Goal: Find specific page/section: Find specific page/section

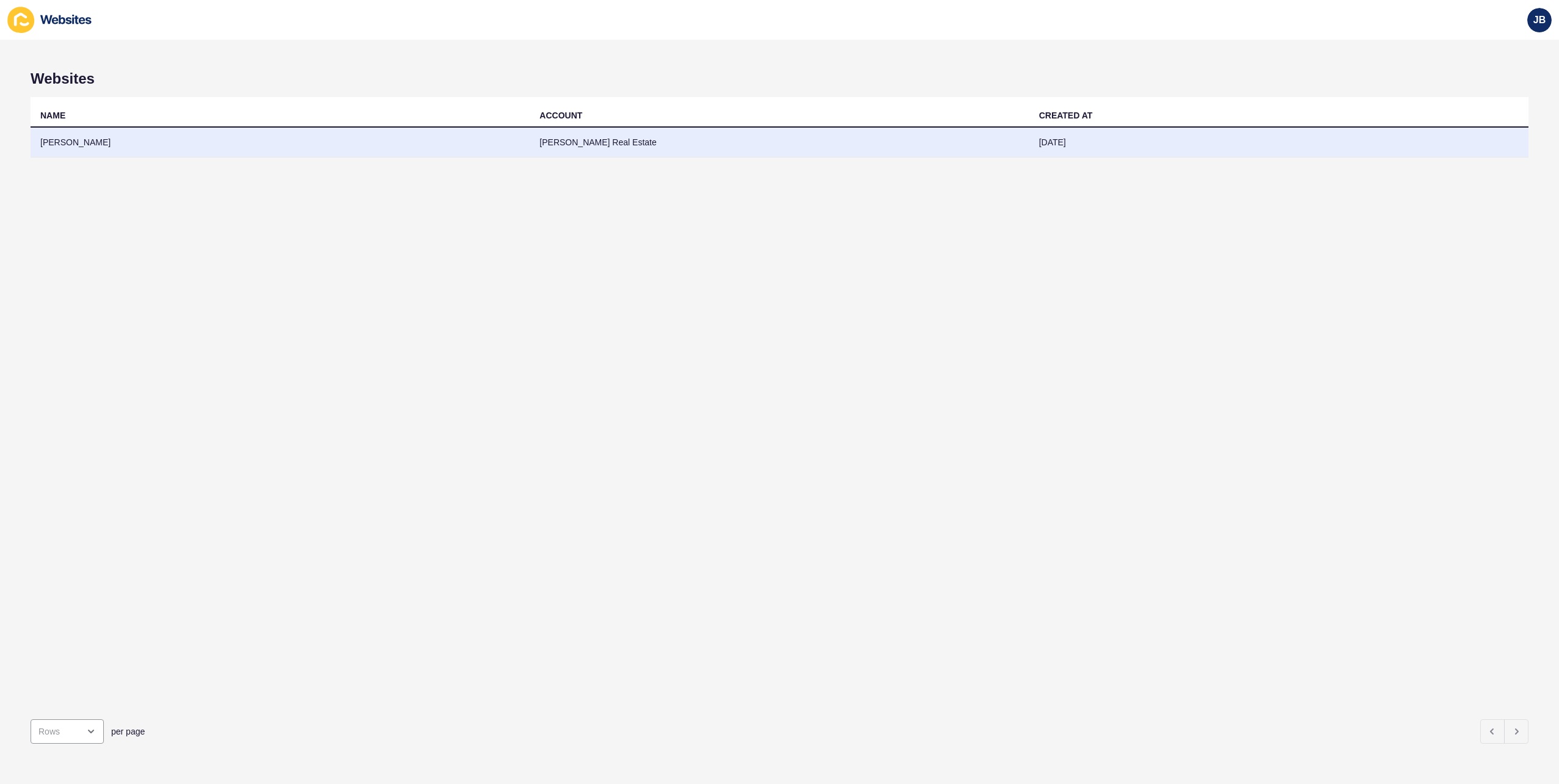
click at [80, 147] on td "[PERSON_NAME]" at bounding box center [280, 142] width 499 height 30
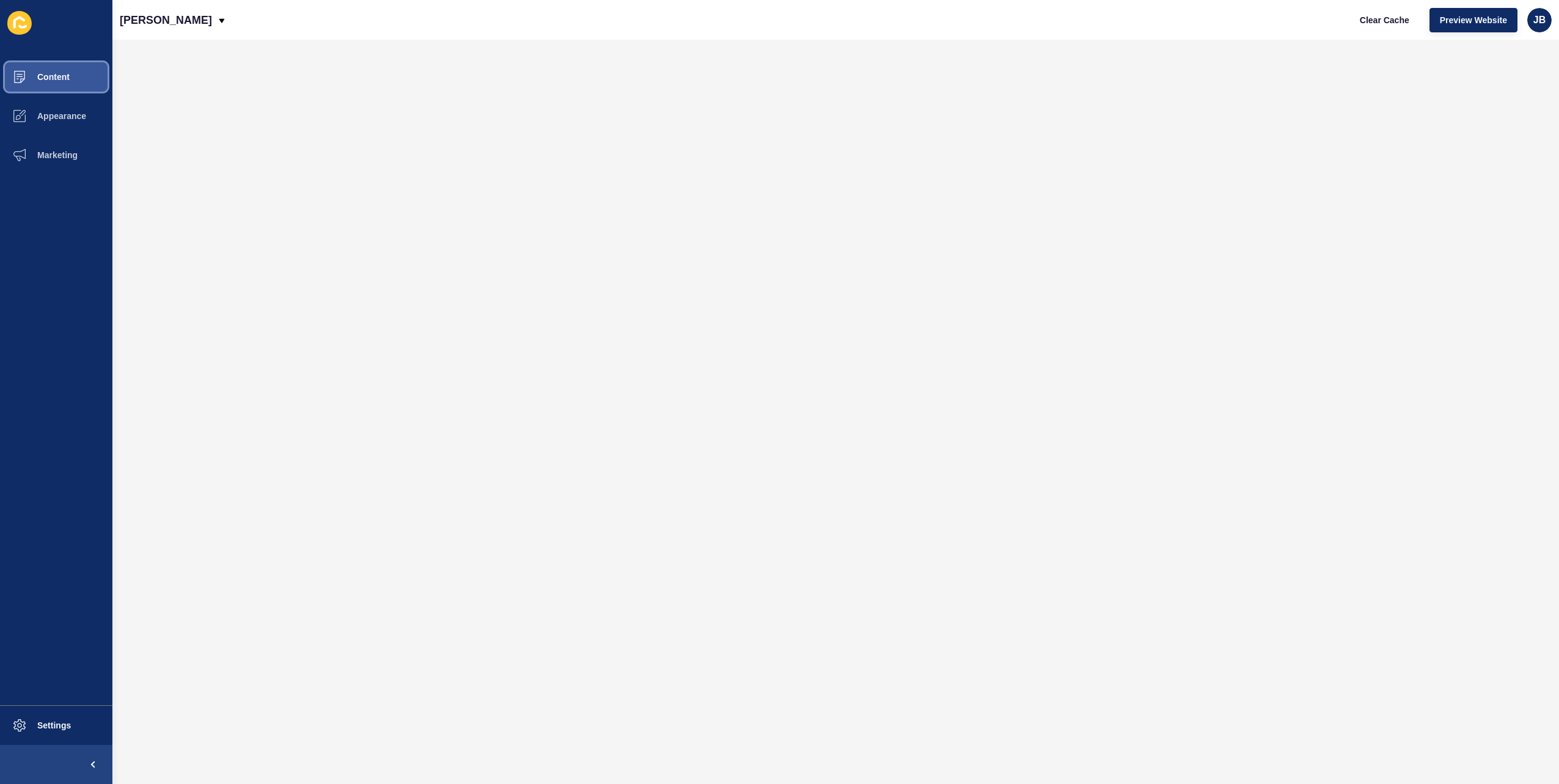
click at [61, 61] on button "Content" at bounding box center [56, 77] width 112 height 39
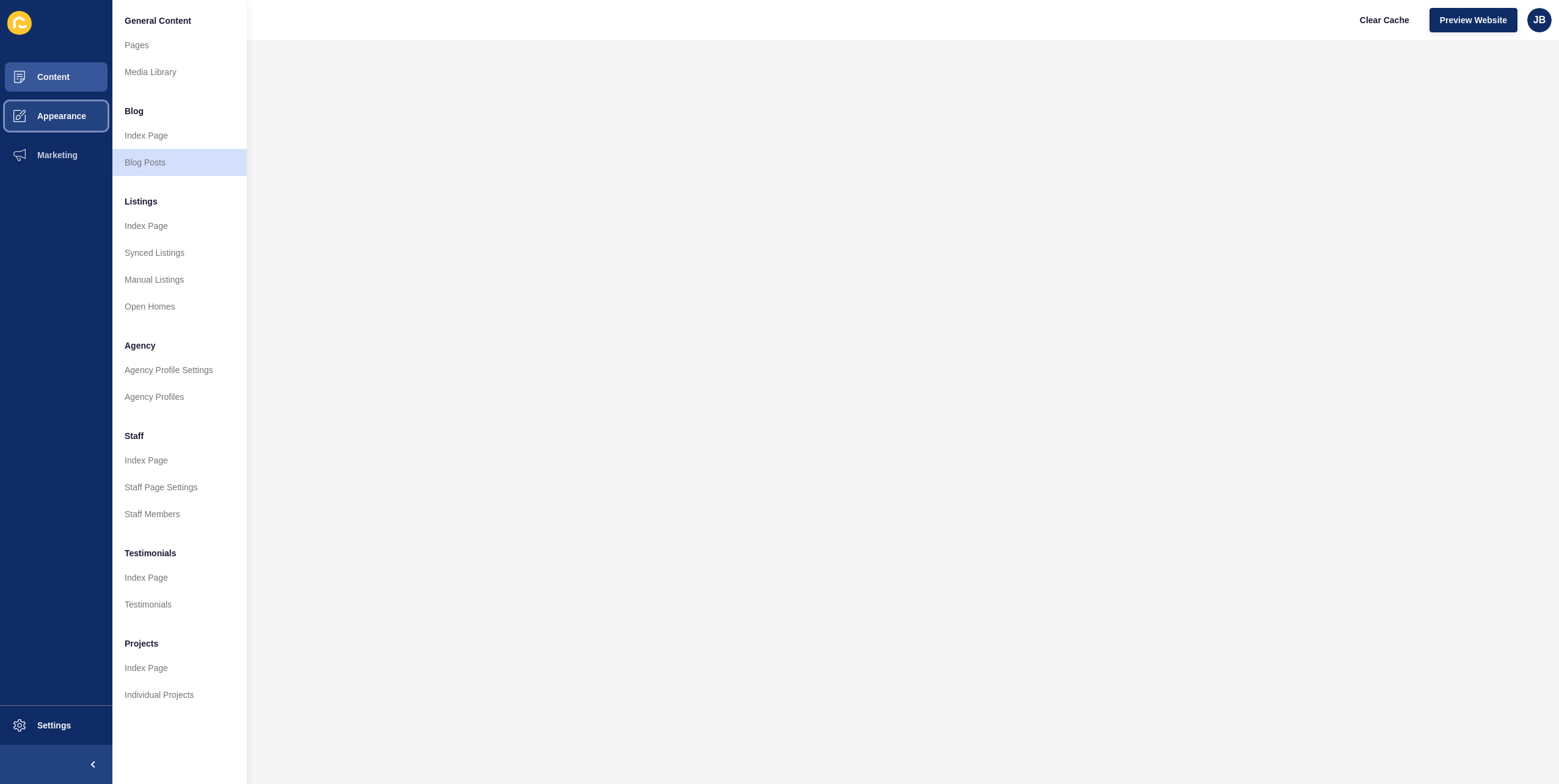
click at [45, 117] on span "Appearance" at bounding box center [42, 115] width 88 height 9
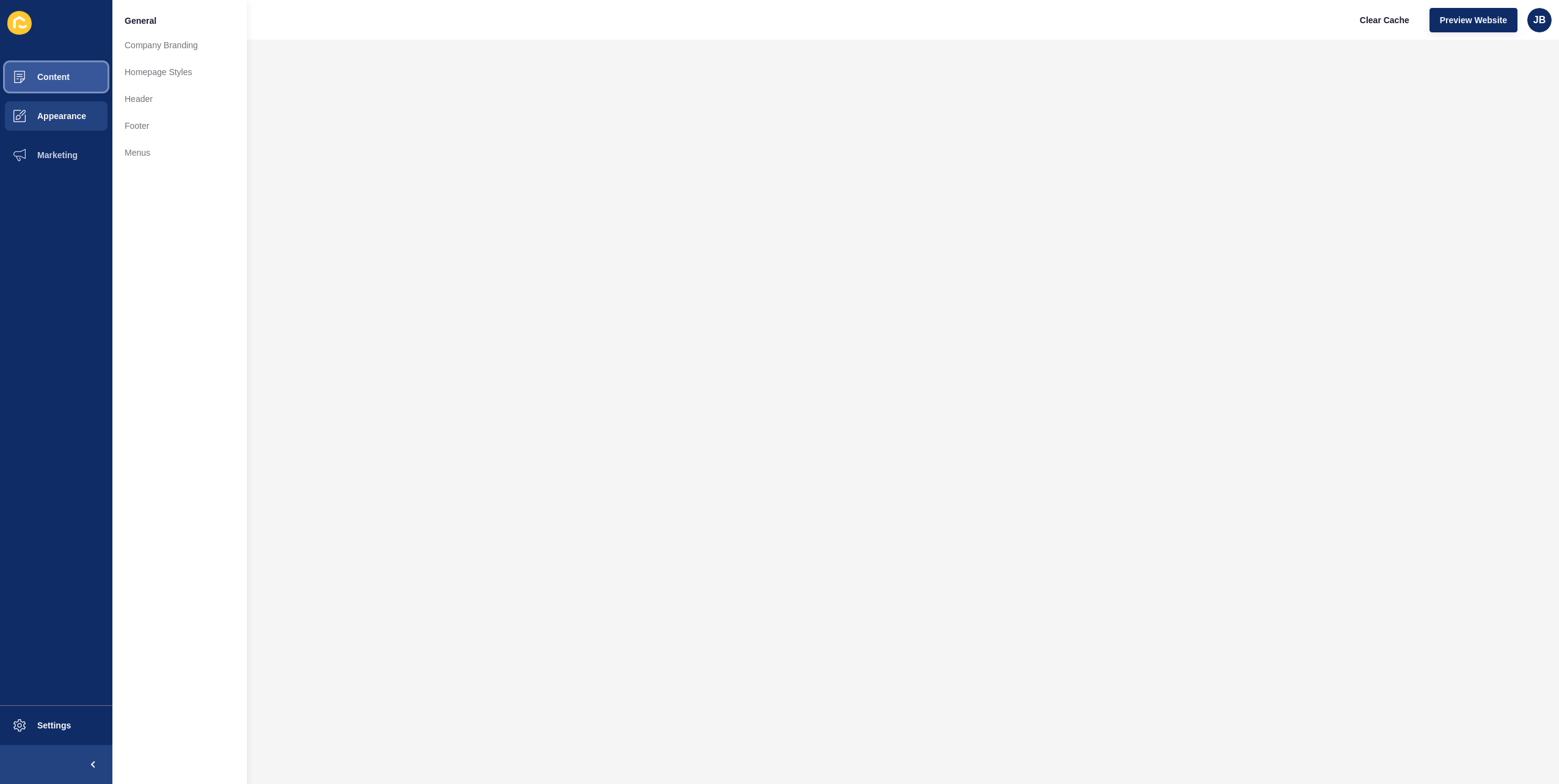
click at [61, 85] on button "Content" at bounding box center [56, 77] width 112 height 39
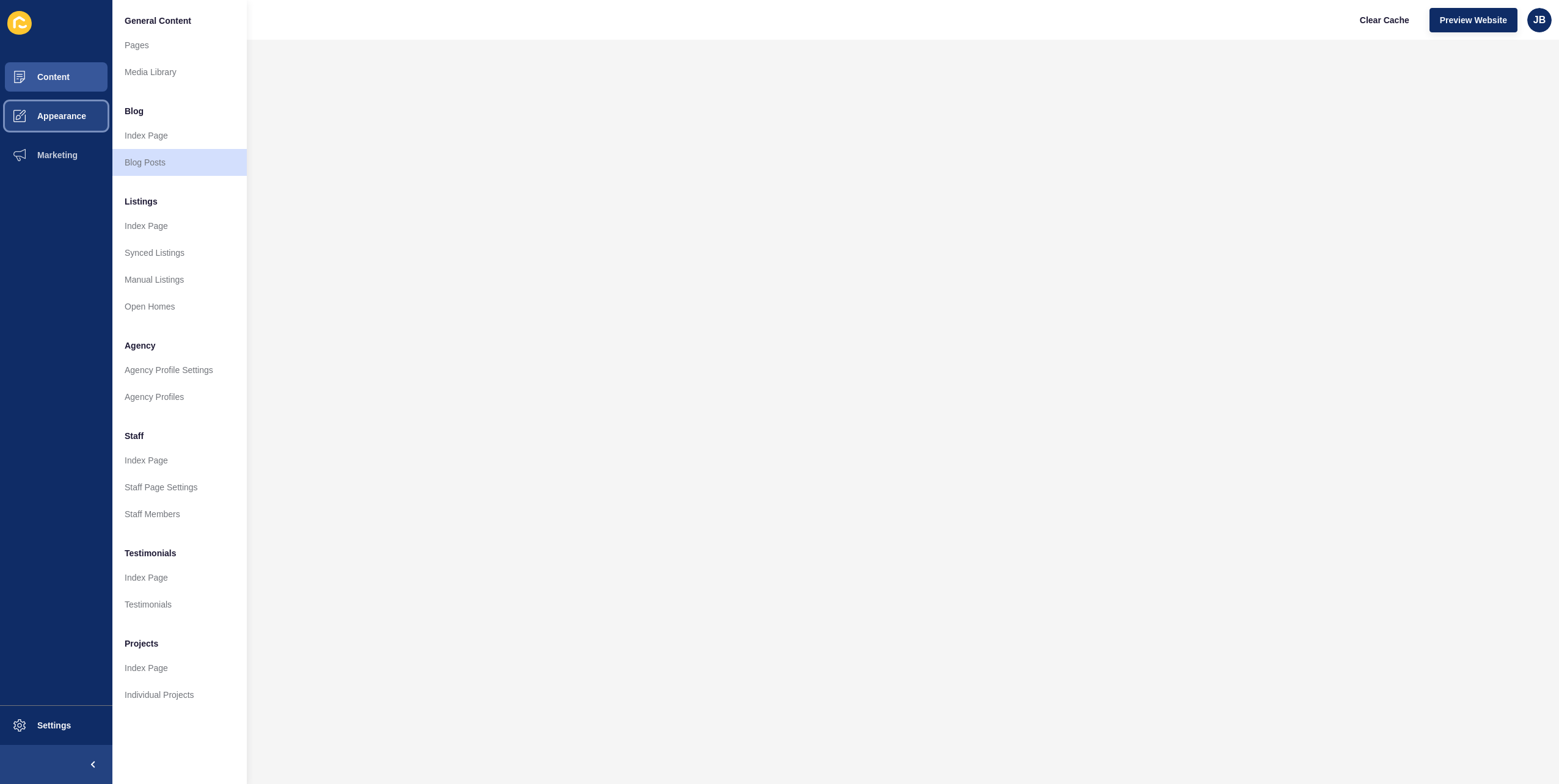
click at [48, 112] on span "Appearance" at bounding box center [42, 115] width 88 height 9
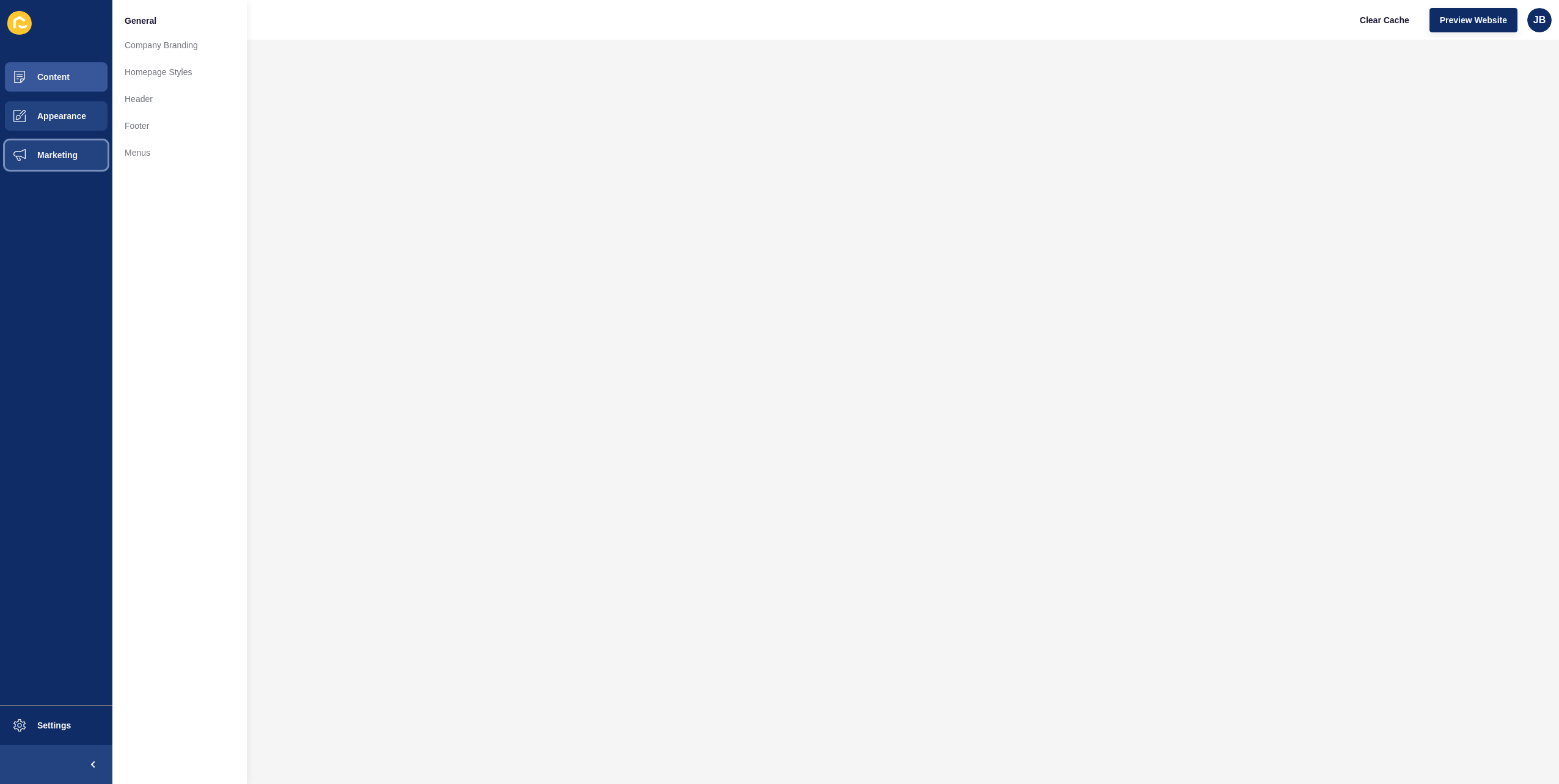
click at [42, 153] on span "Marketing" at bounding box center [37, 155] width 80 height 9
click at [50, 111] on span "Appearance" at bounding box center [42, 115] width 88 height 9
click at [50, 145] on button "Marketing" at bounding box center [56, 155] width 112 height 39
click at [61, 116] on span "Appearance" at bounding box center [42, 115] width 88 height 9
click at [72, 147] on button "Marketing" at bounding box center [56, 155] width 112 height 39
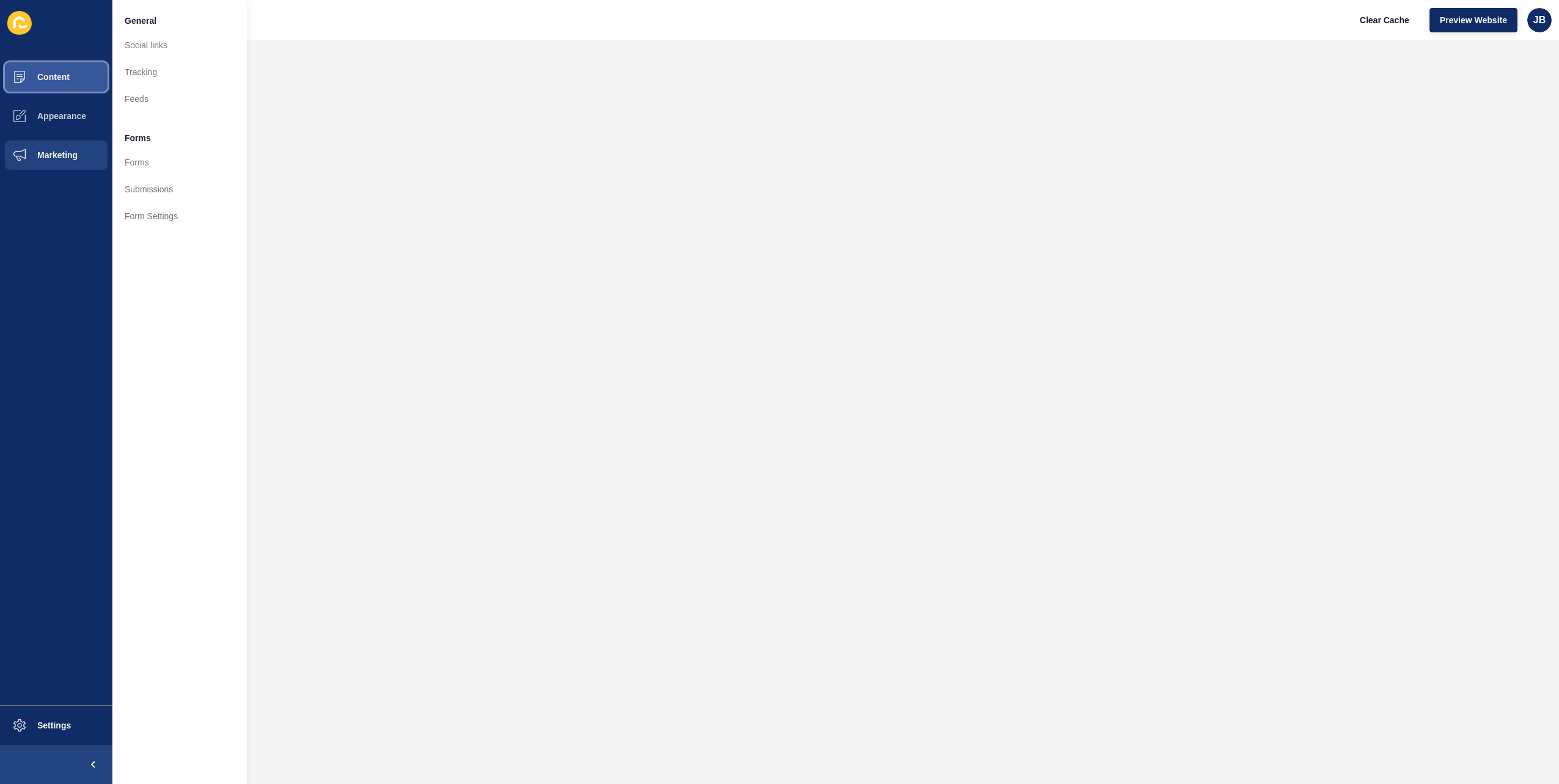
click at [50, 88] on button "Content" at bounding box center [56, 77] width 112 height 39
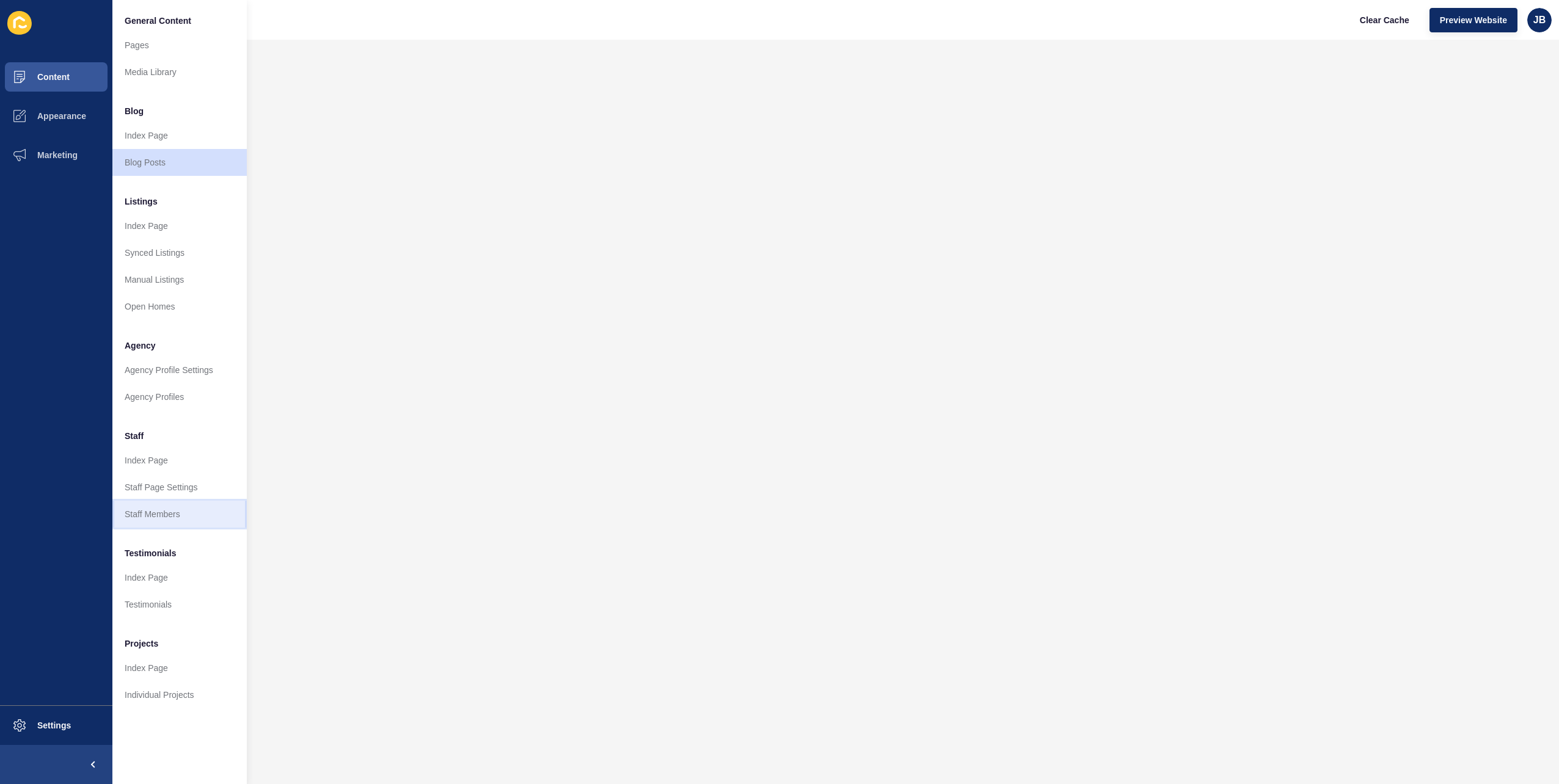
click at [141, 518] on link "Staff Members" at bounding box center [179, 514] width 134 height 27
